Goal: Information Seeking & Learning: Learn about a topic

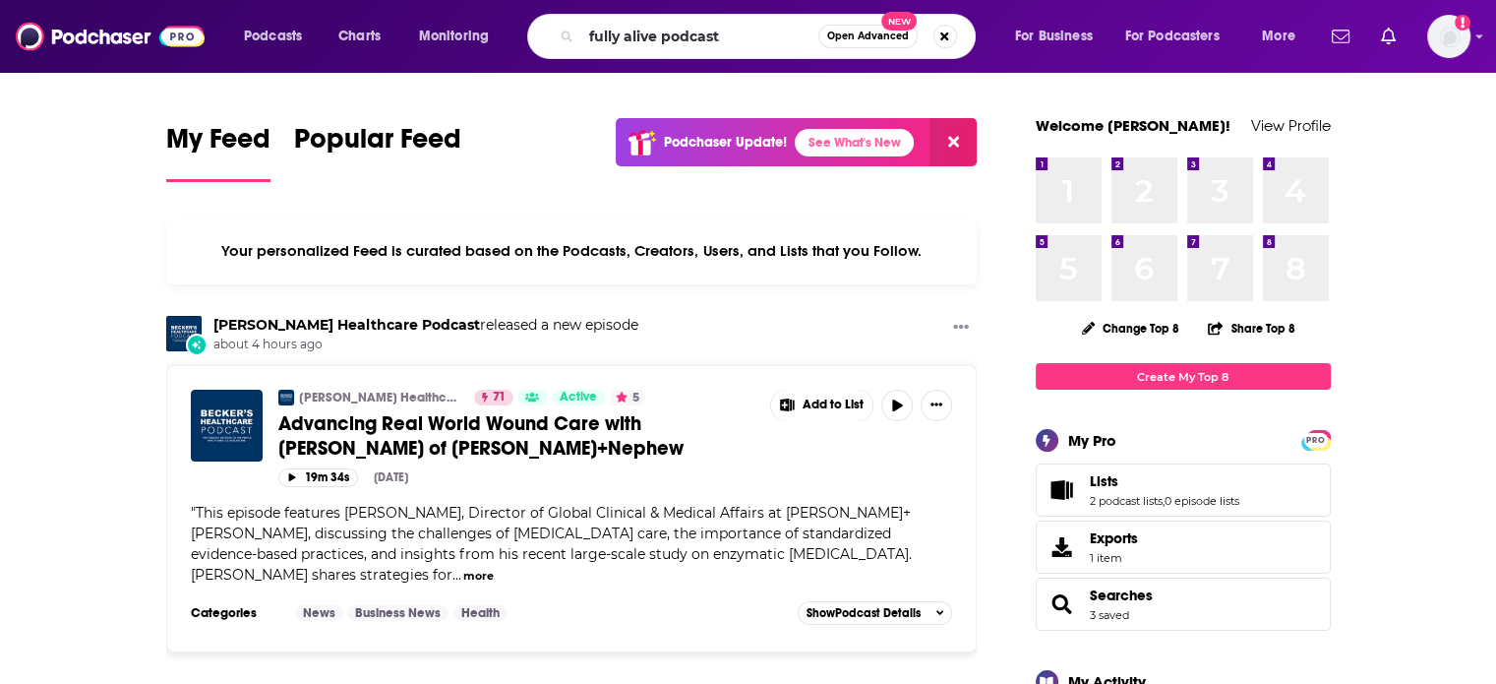
type input "fully alive podcast"
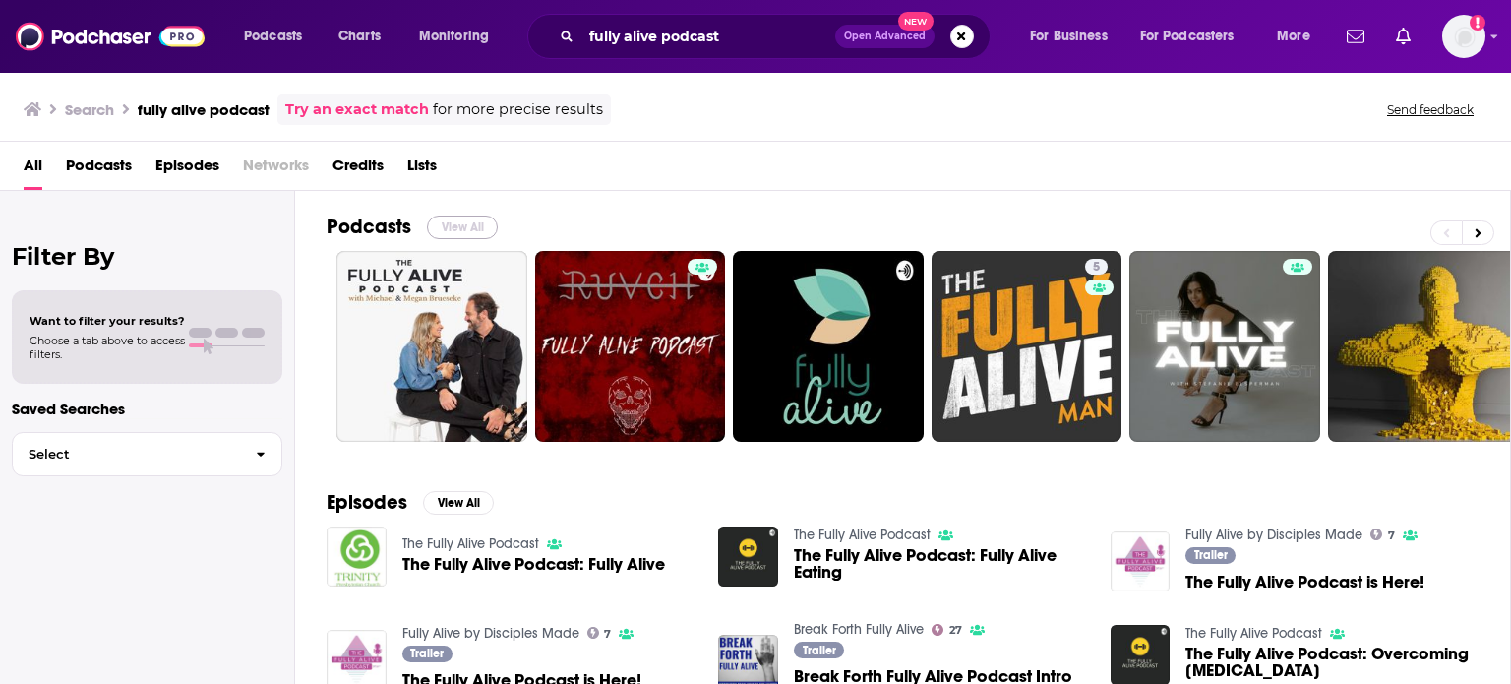
click at [455, 227] on button "View All" at bounding box center [462, 227] width 71 height 24
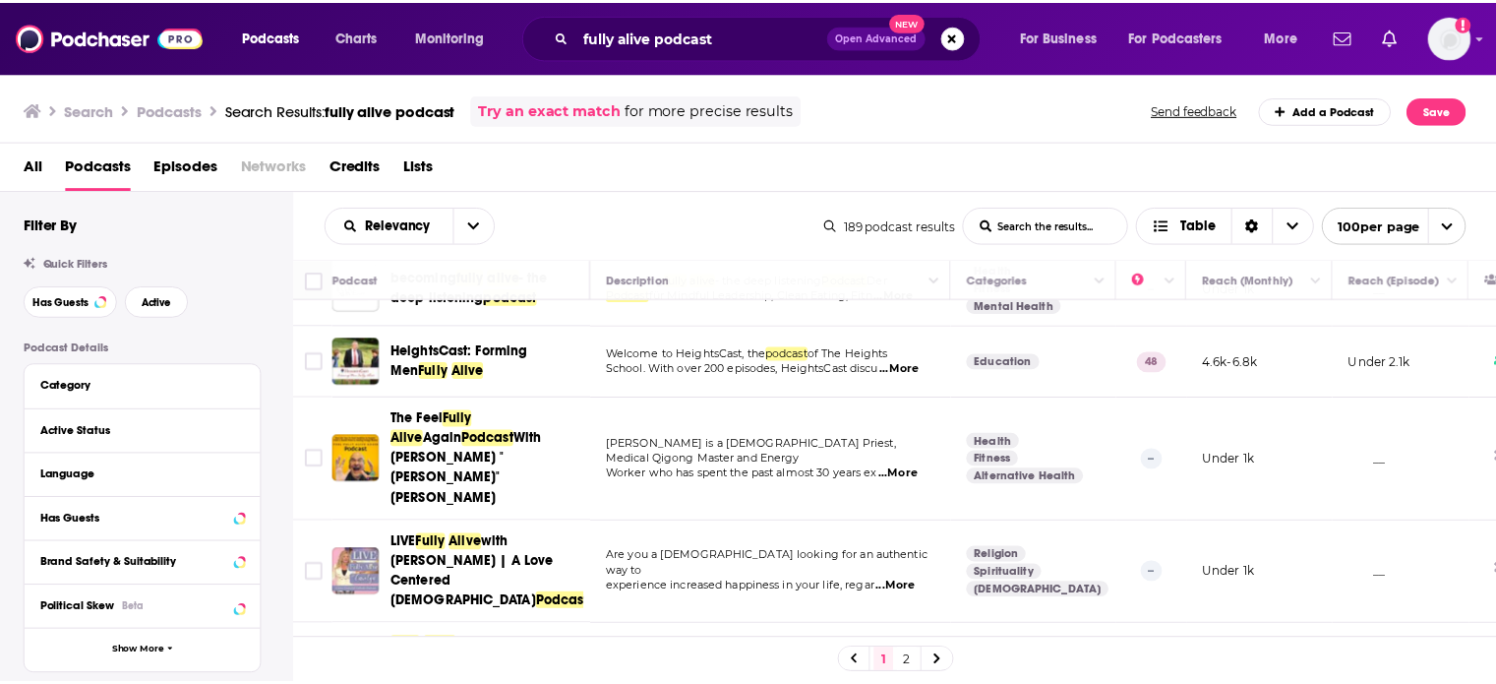
scroll to position [590, 0]
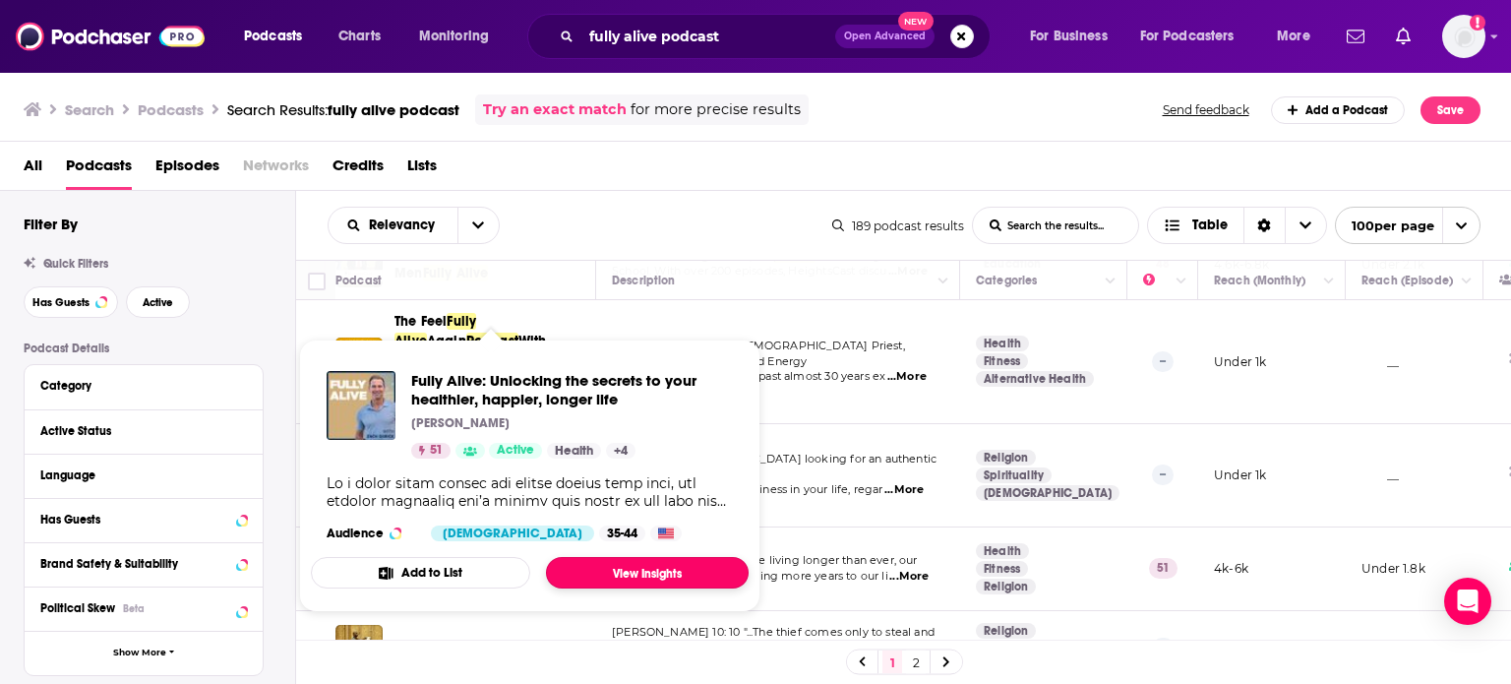
click at [626, 567] on link "View Insights" at bounding box center [647, 572] width 203 height 31
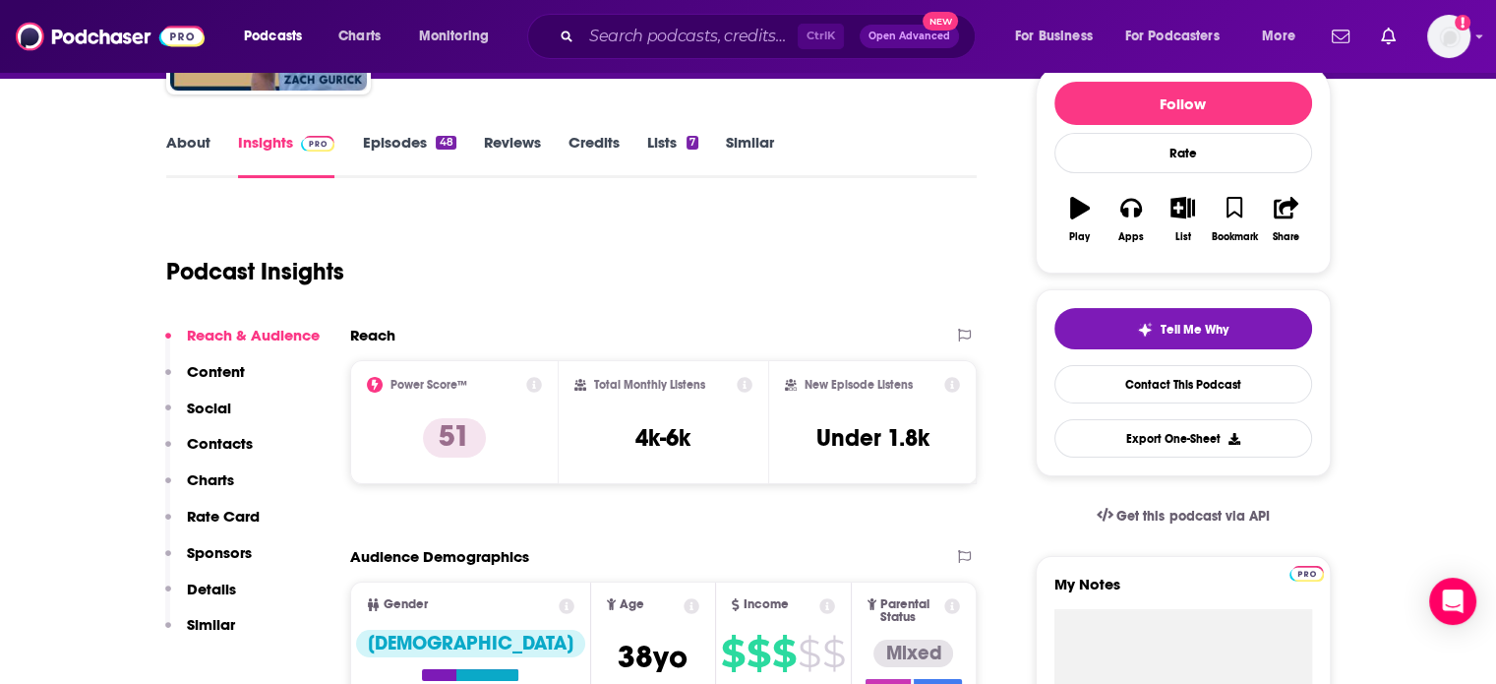
scroll to position [197, 0]
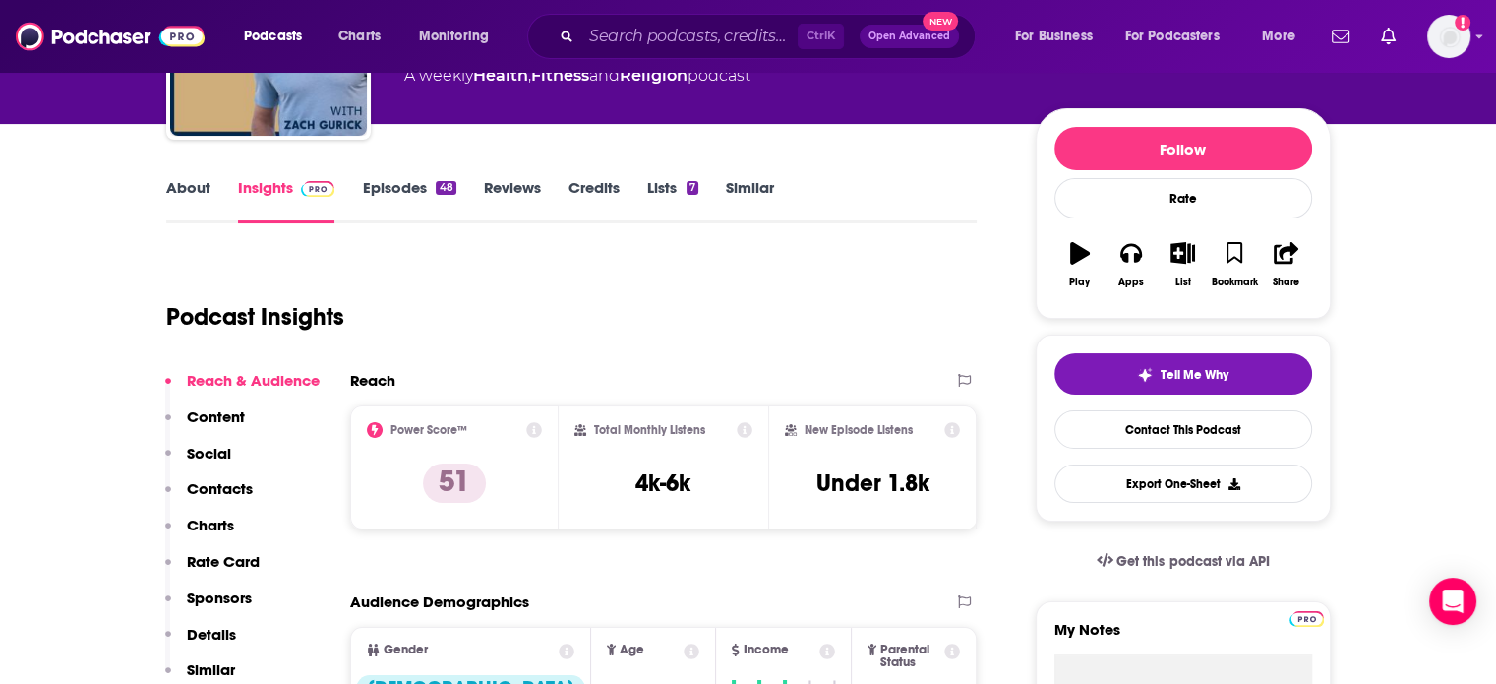
click at [196, 196] on link "About" at bounding box center [188, 200] width 44 height 45
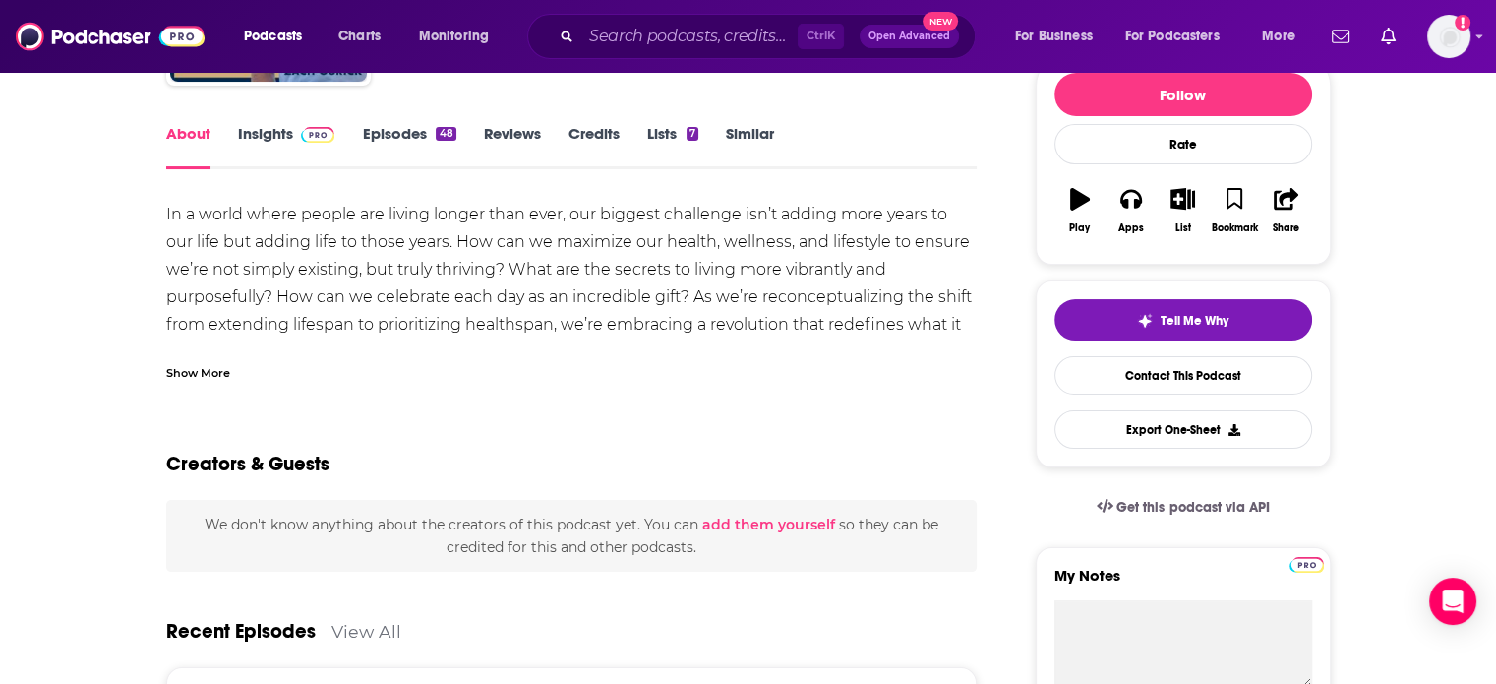
scroll to position [197, 0]
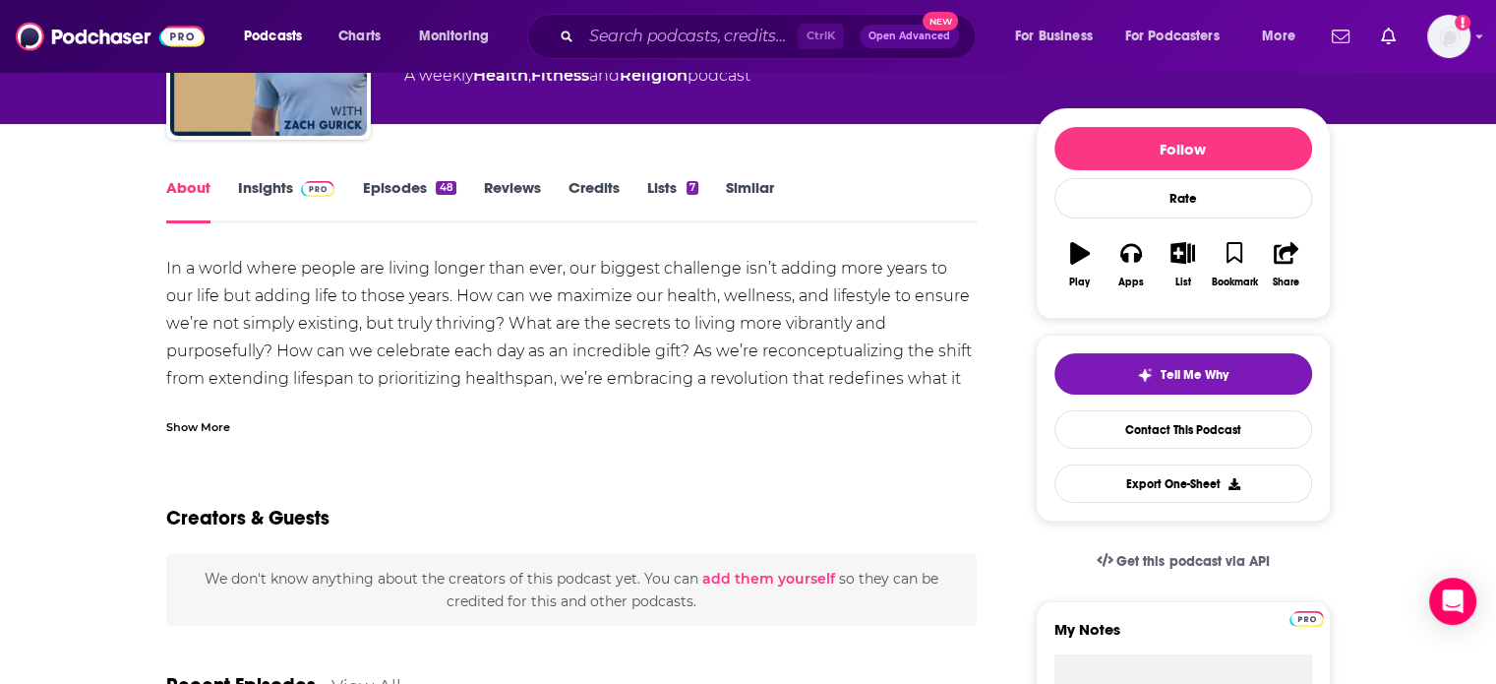
click at [240, 187] on link "Insights" at bounding box center [286, 200] width 97 height 45
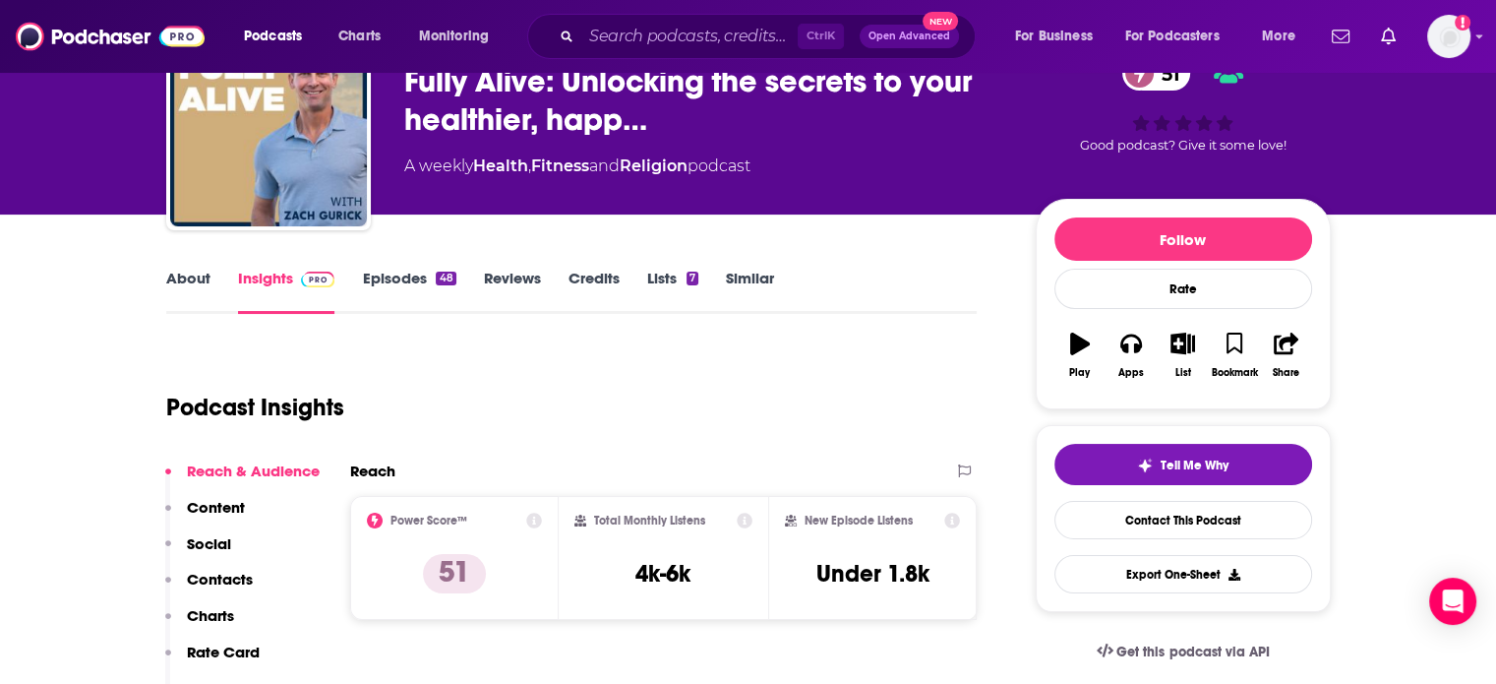
scroll to position [98, 0]
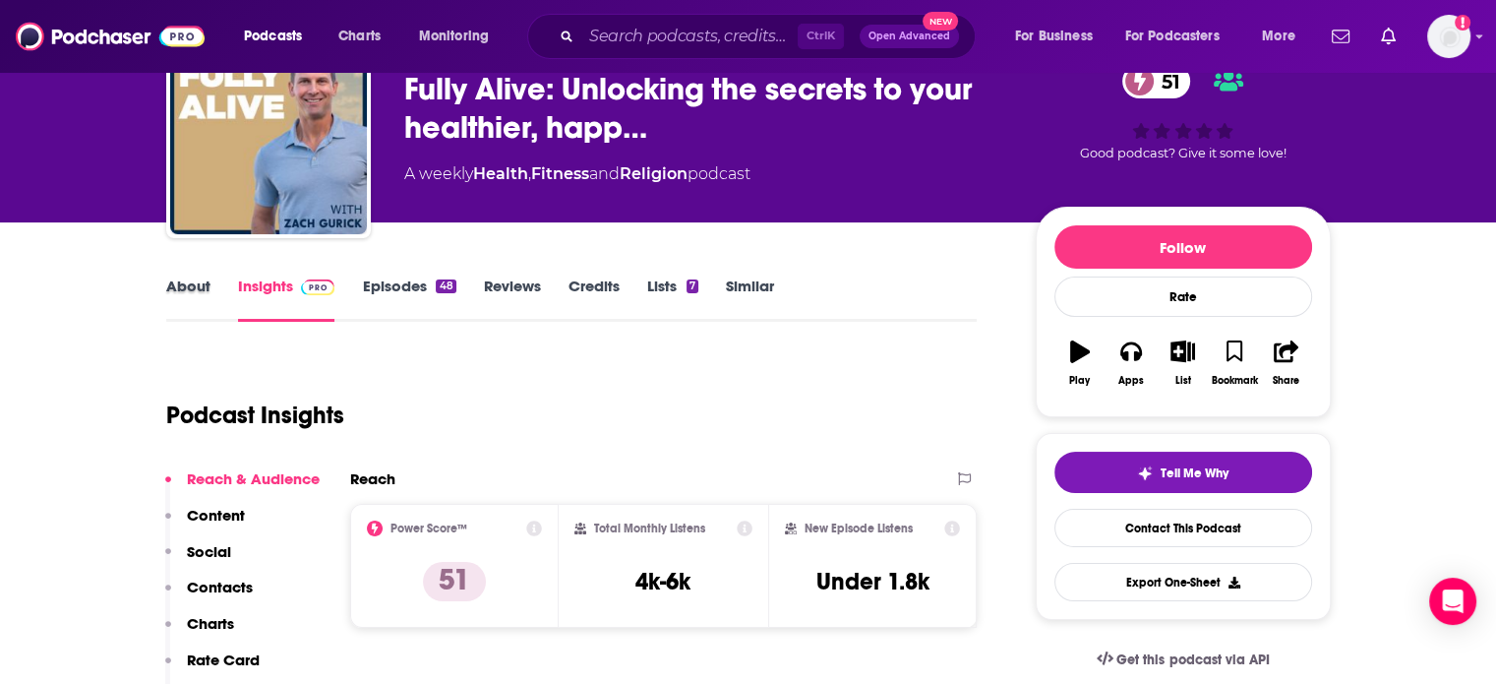
click at [227, 301] on div "About" at bounding box center [202, 298] width 72 height 45
click at [181, 284] on link "About" at bounding box center [188, 298] width 44 height 45
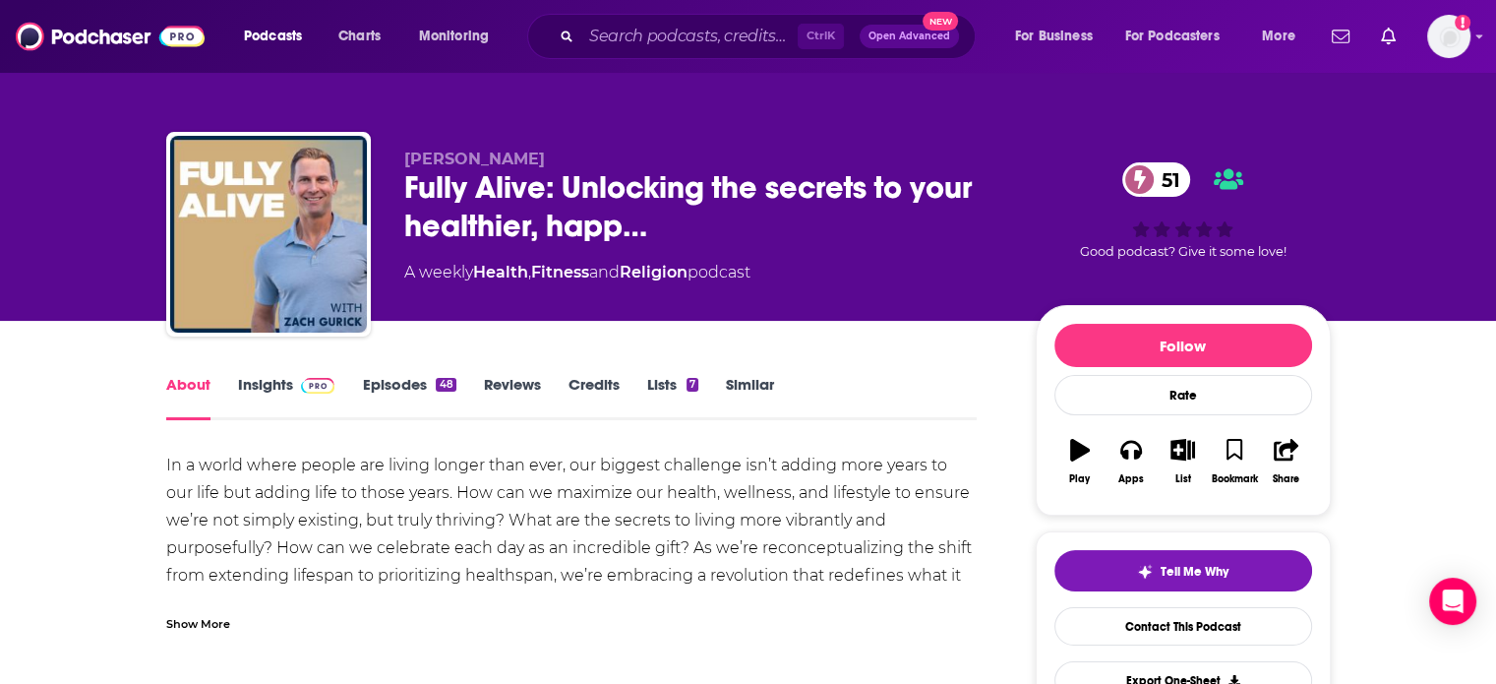
click at [206, 616] on div "Show More" at bounding box center [198, 622] width 64 height 19
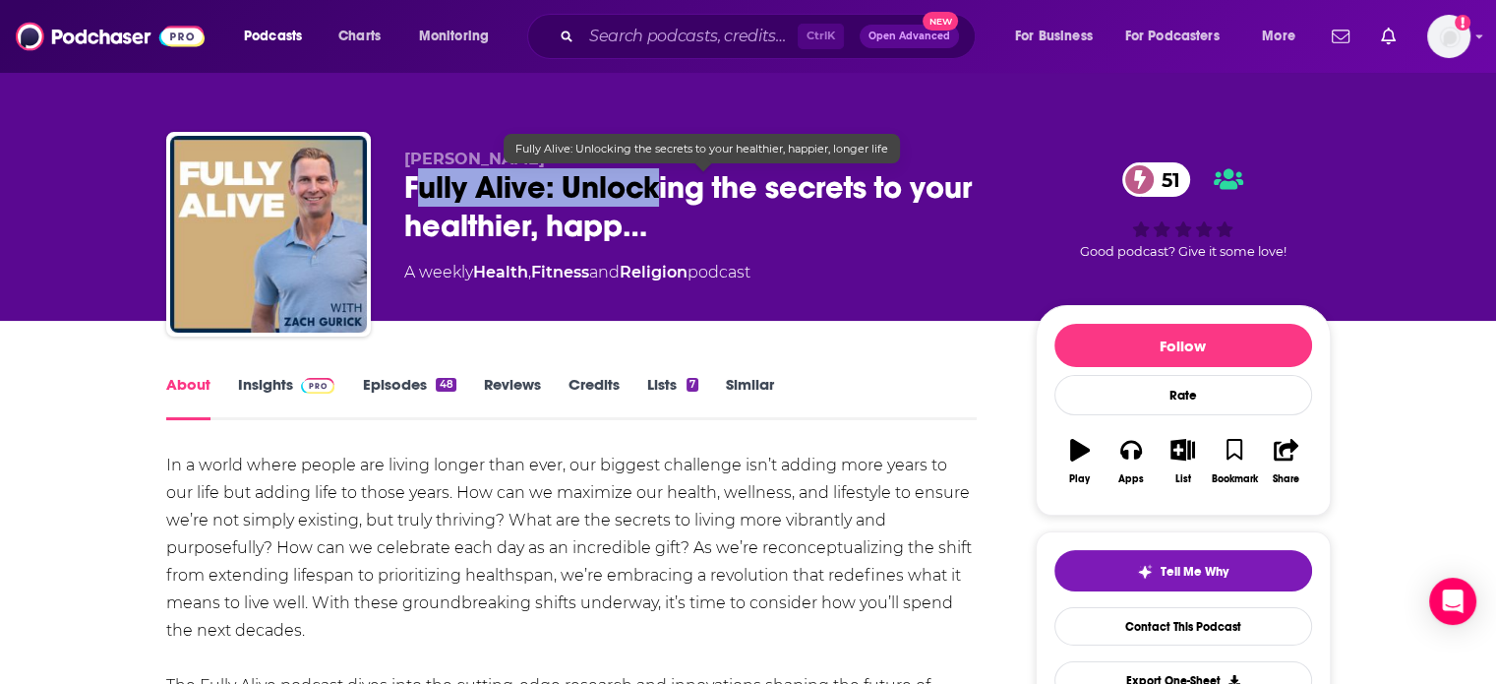
drag, startPoint x: 414, startPoint y: 186, endPoint x: 653, endPoint y: 205, distance: 239.8
click at [653, 205] on span "Fully Alive: Unlocking the secrets to your healthier, happ…" at bounding box center [704, 206] width 600 height 77
drag, startPoint x: 557, startPoint y: 193, endPoint x: 515, endPoint y: 187, distance: 41.7
click at [556, 193] on span "Fully Alive: Unlocking the secrets to your healthier, happ…" at bounding box center [704, 206] width 600 height 77
click at [452, 184] on span "Fully Alive: Unlocking the secrets to your healthier, happ…" at bounding box center [704, 206] width 600 height 77
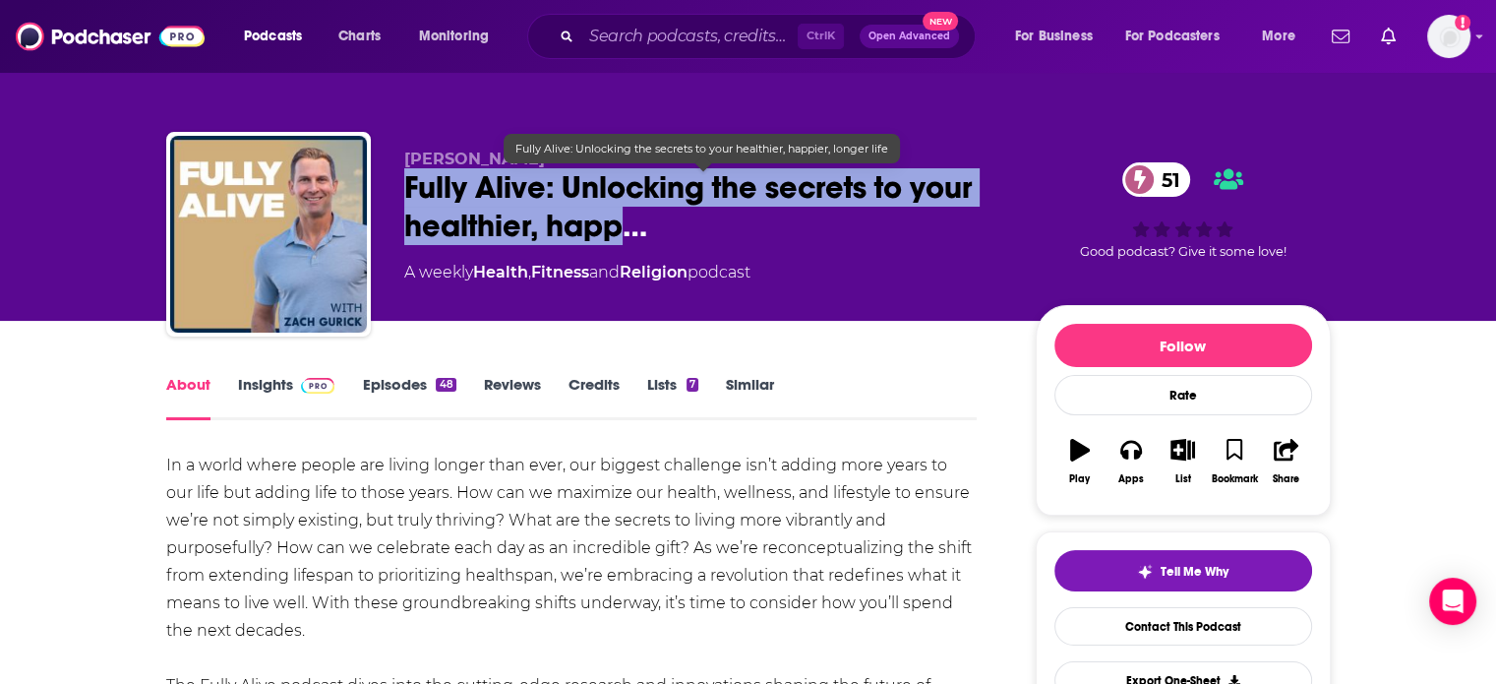
drag, startPoint x: 399, startPoint y: 184, endPoint x: 621, endPoint y: 230, distance: 226.1
click at [621, 230] on div "[PERSON_NAME] Fully Alive: Unlocking the secrets to your healthier, happ… 51 A …" at bounding box center [748, 238] width 1165 height 212
copy h1 "Fully Alive: Unlocking the secrets to your healthier, happ"
